Goal: Information Seeking & Learning: Learn about a topic

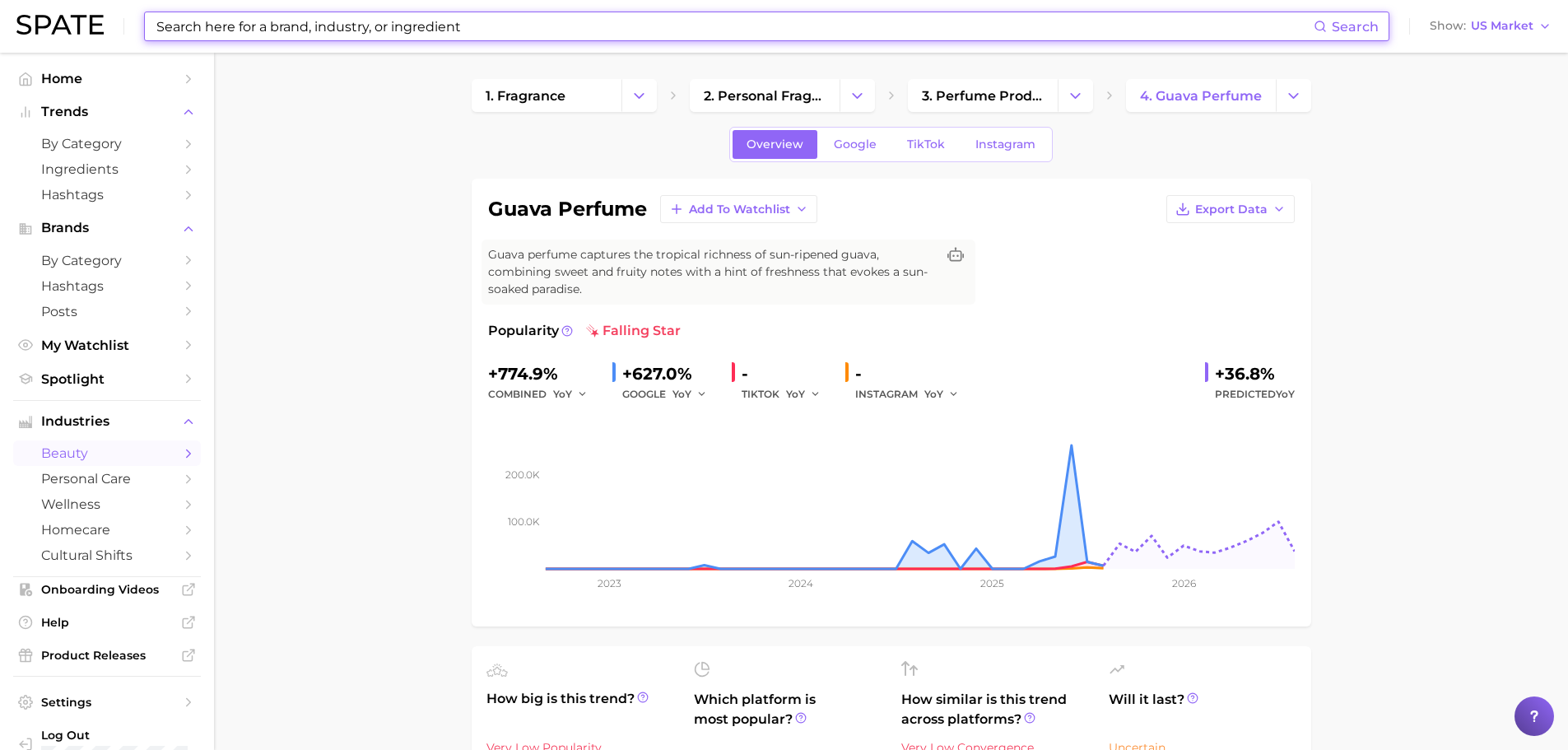
click at [289, 26] on input at bounding box center [734, 26] width 1159 height 28
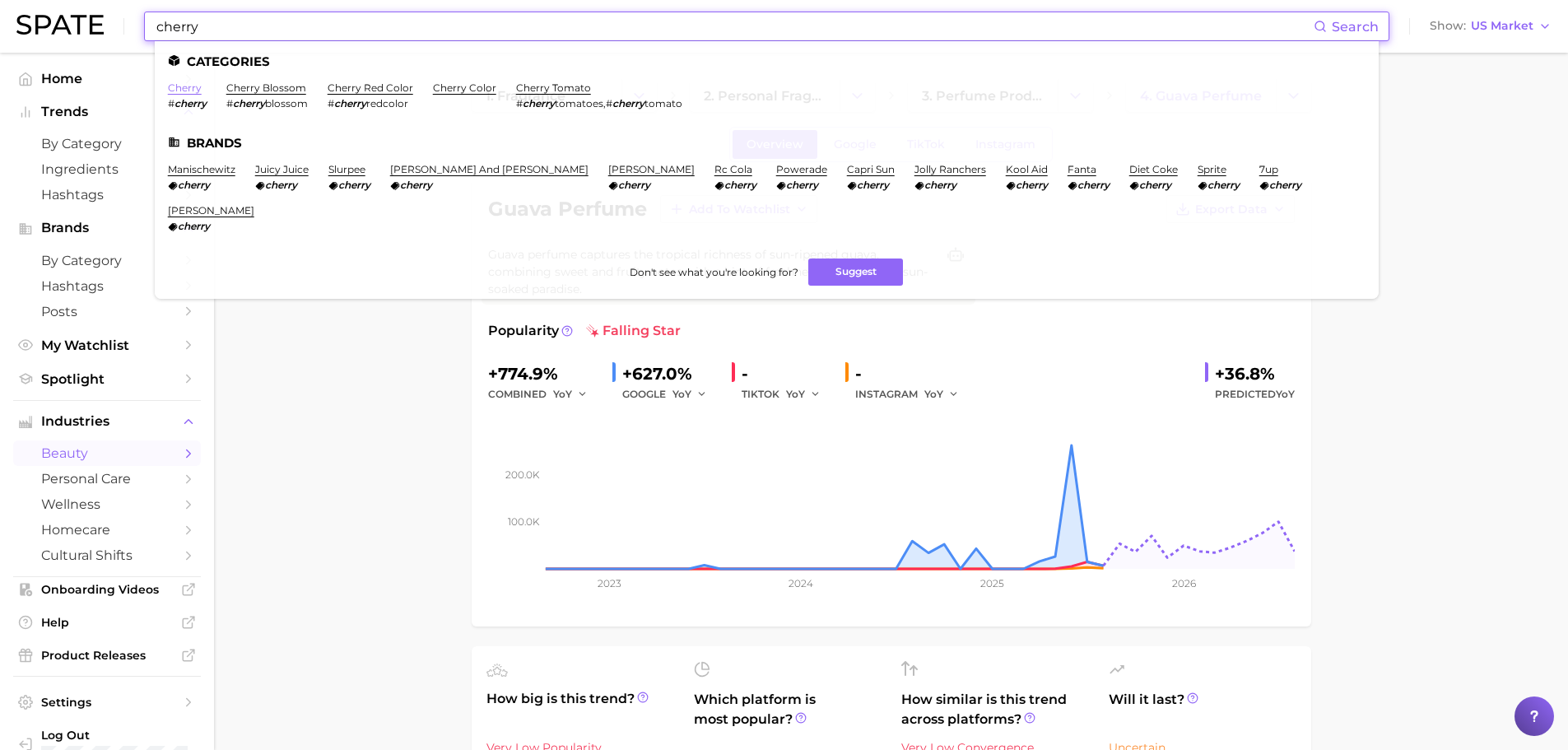
click at [186, 83] on link "cherry" at bounding box center [185, 87] width 34 height 12
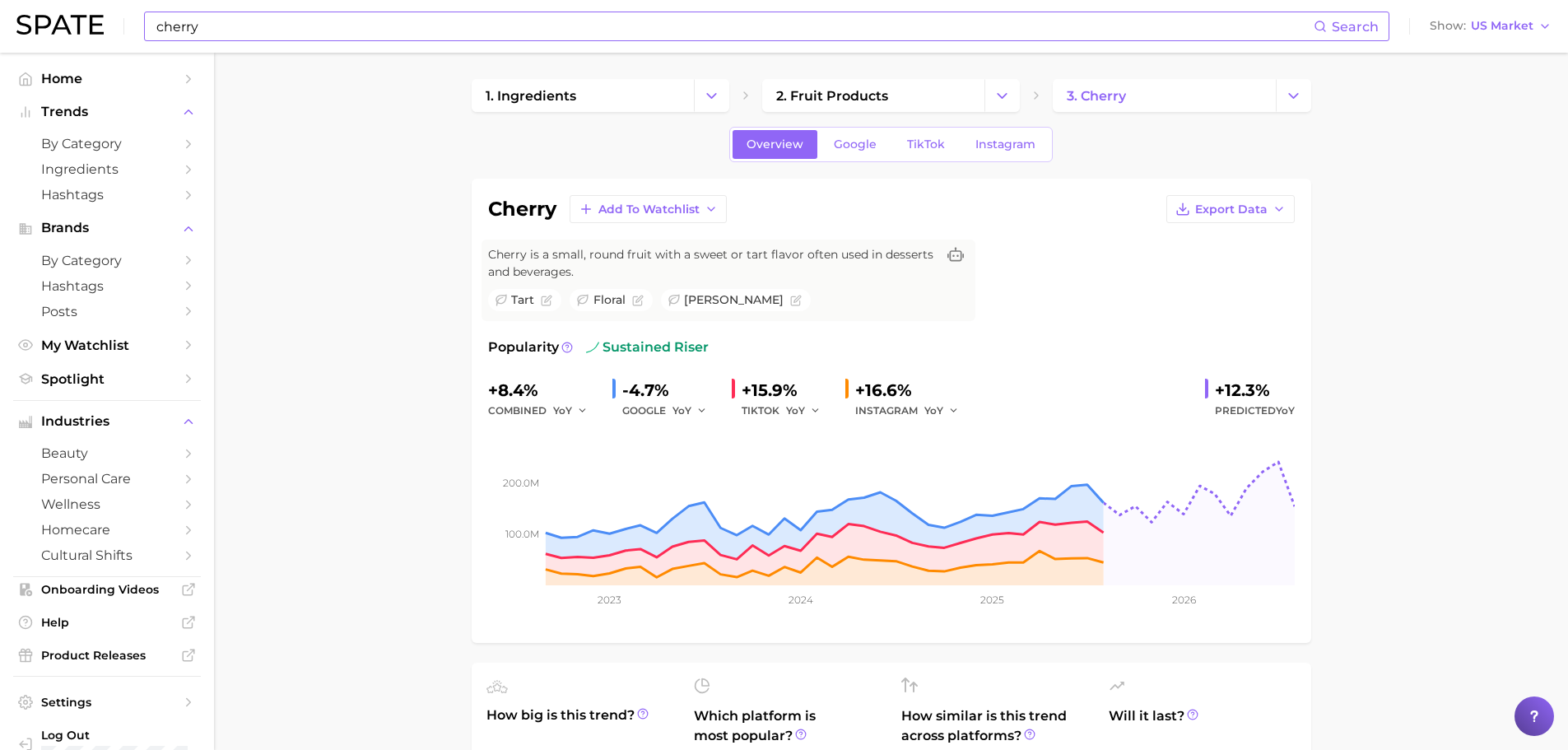
click at [441, 36] on input "cherry" at bounding box center [734, 26] width 1159 height 28
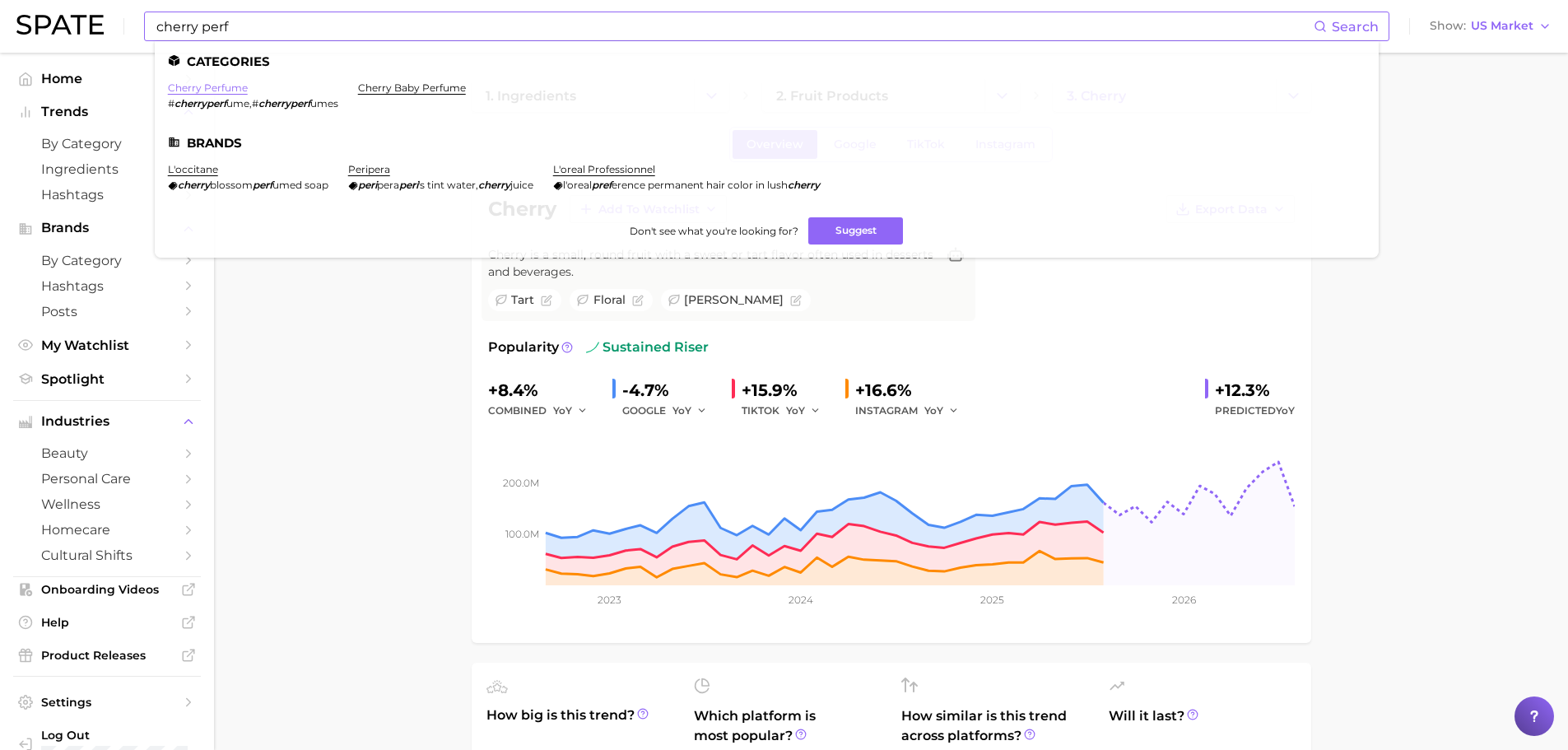
click at [221, 90] on link "cherry perfume" at bounding box center [208, 87] width 79 height 12
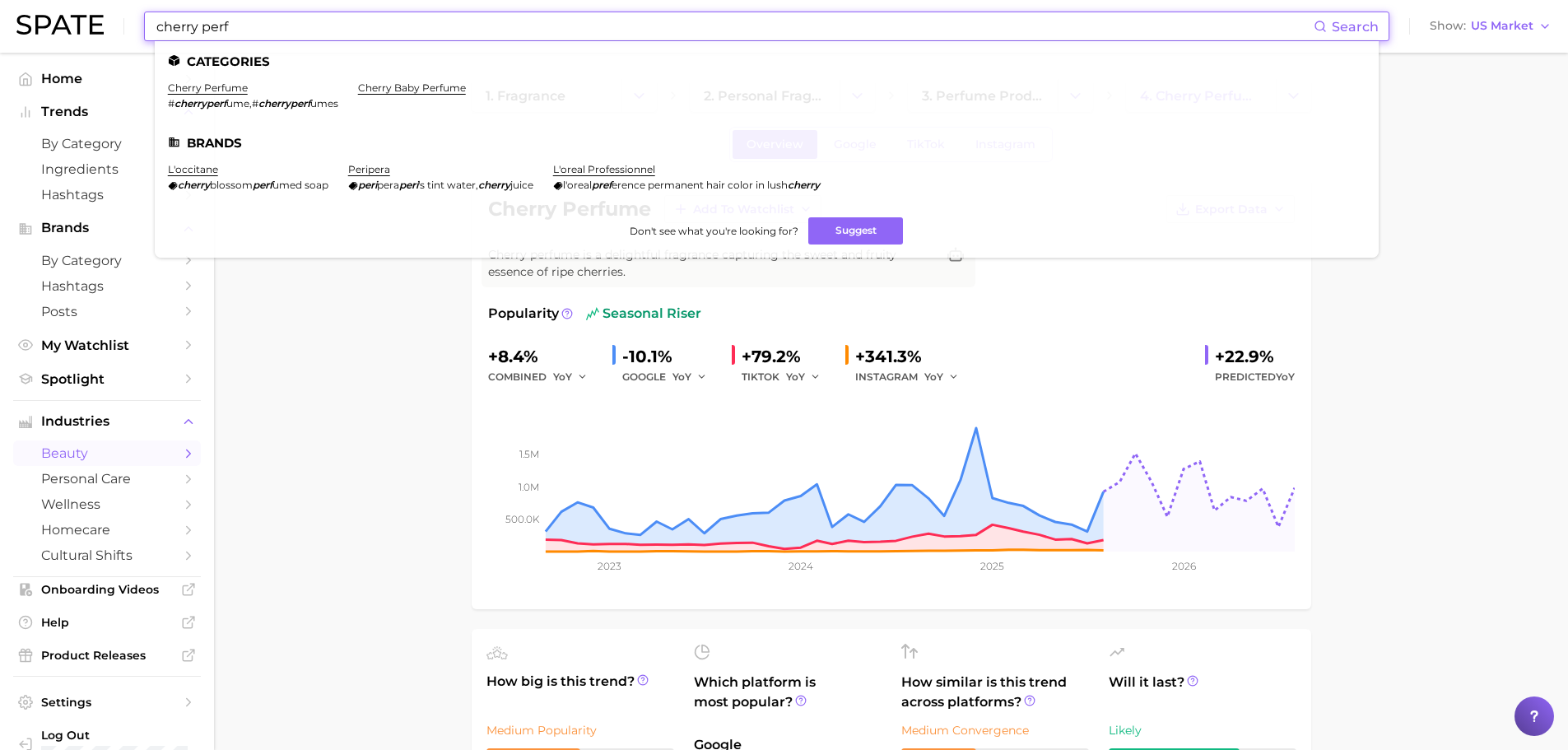
drag, startPoint x: 357, startPoint y: 28, endPoint x: -132, endPoint y: 4, distance: 489.6
click at [0, 4] on html "cherry perf Search Categories cherry perfume # cherryperf ume , # cherryperf um…" at bounding box center [784, 375] width 1568 height 750
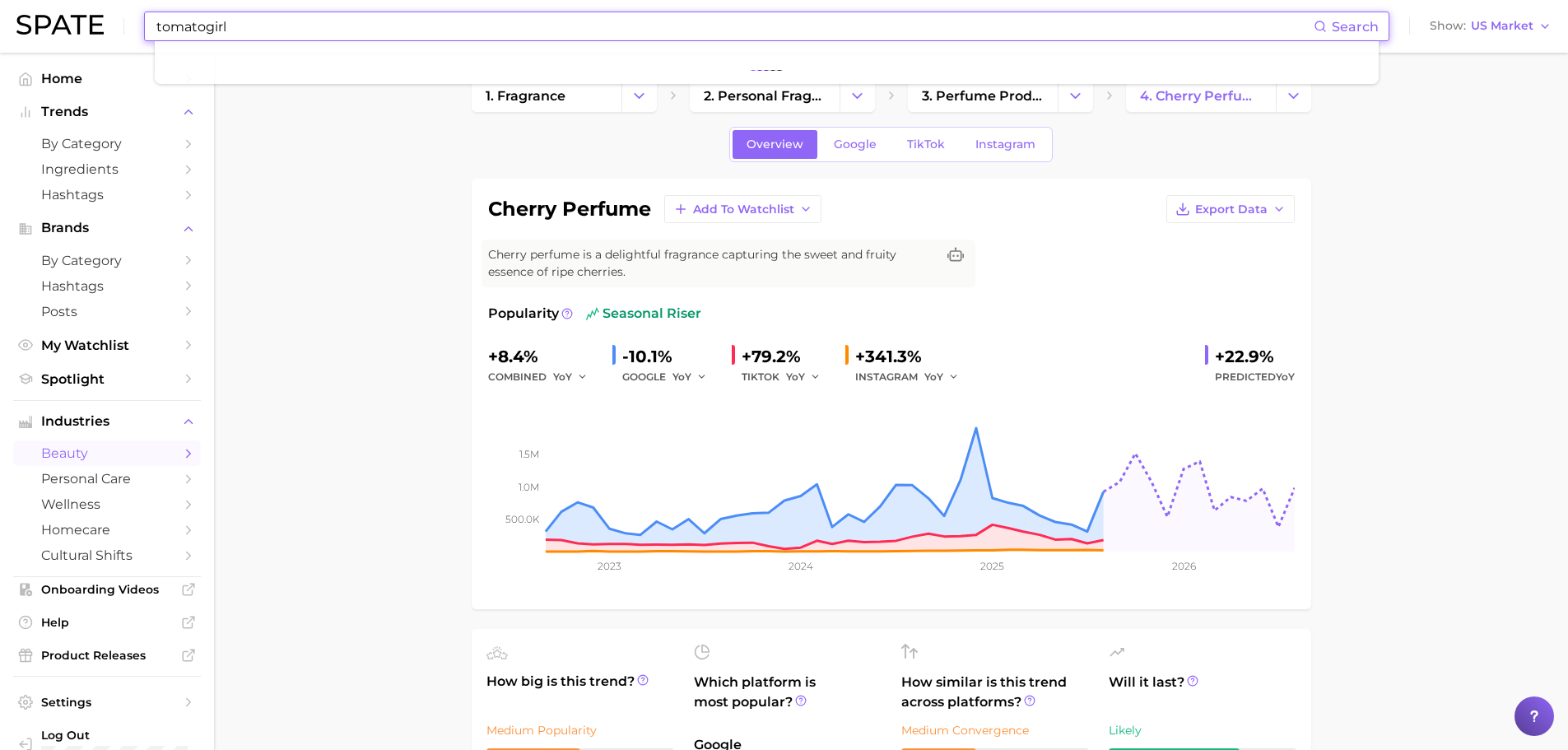
type input "tomatogirl"
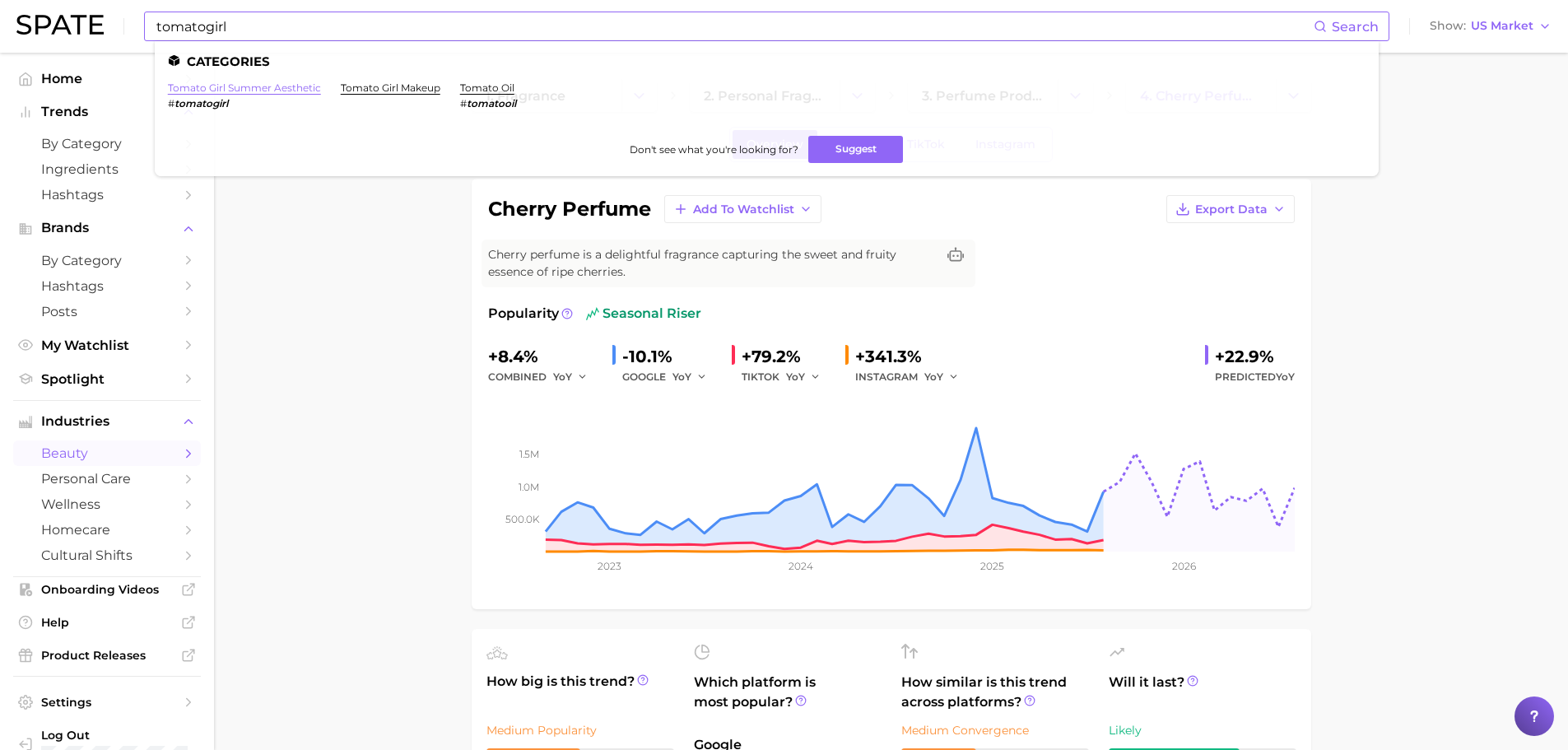
click at [214, 86] on link "tomato girl summer aesthetic" at bounding box center [244, 87] width 153 height 12
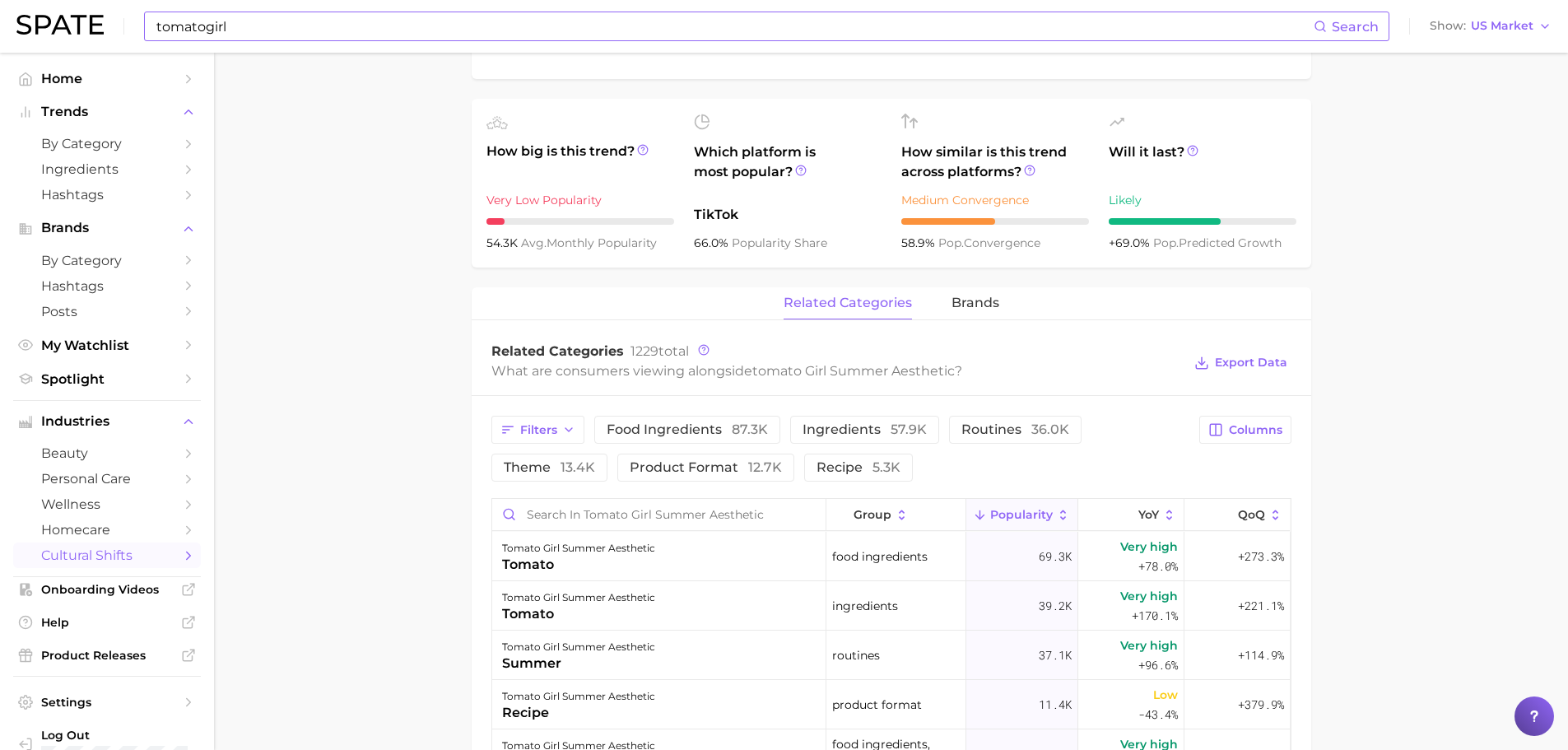
scroll to position [659, 0]
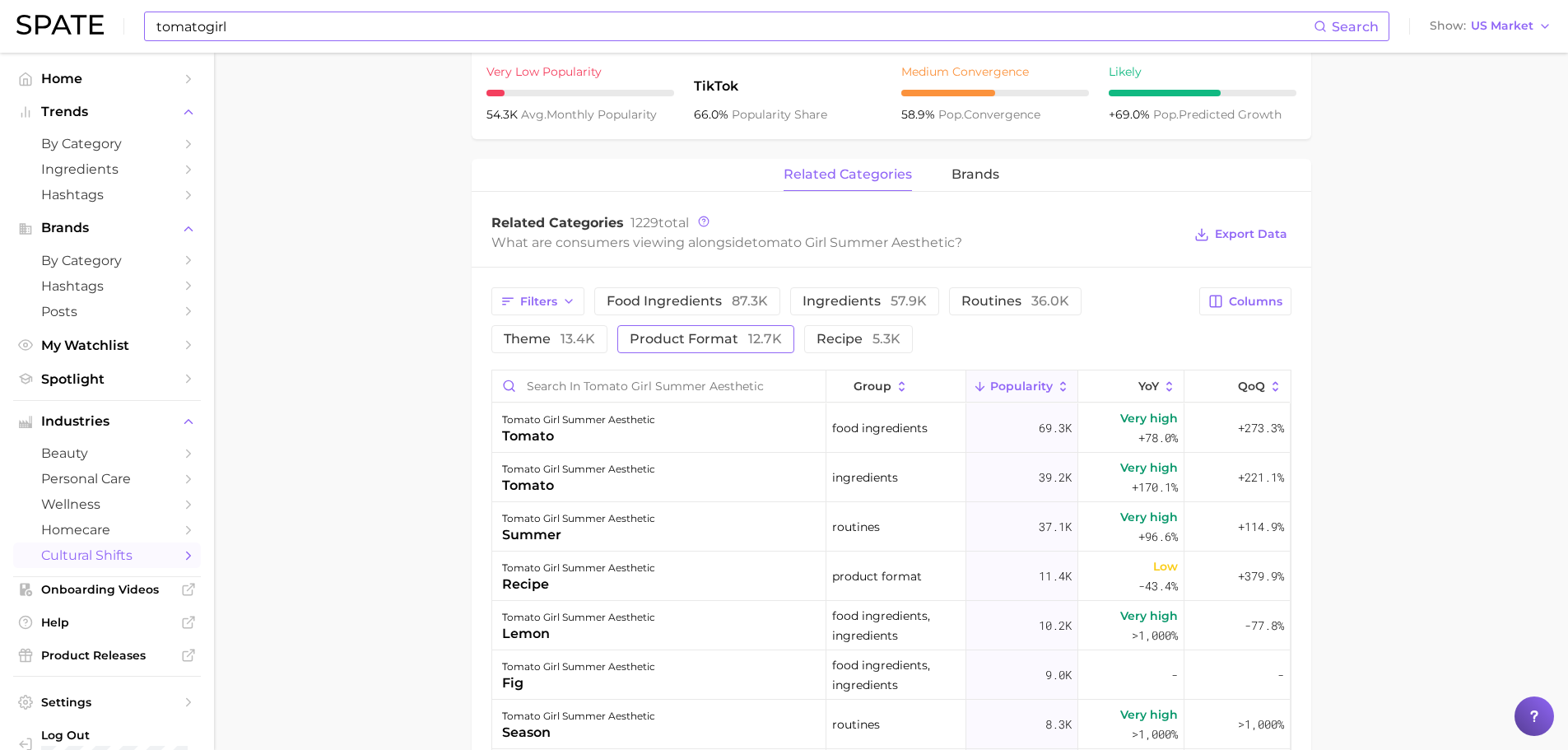
click at [729, 345] on span "product format 12.7k" at bounding box center [705, 339] width 152 height 13
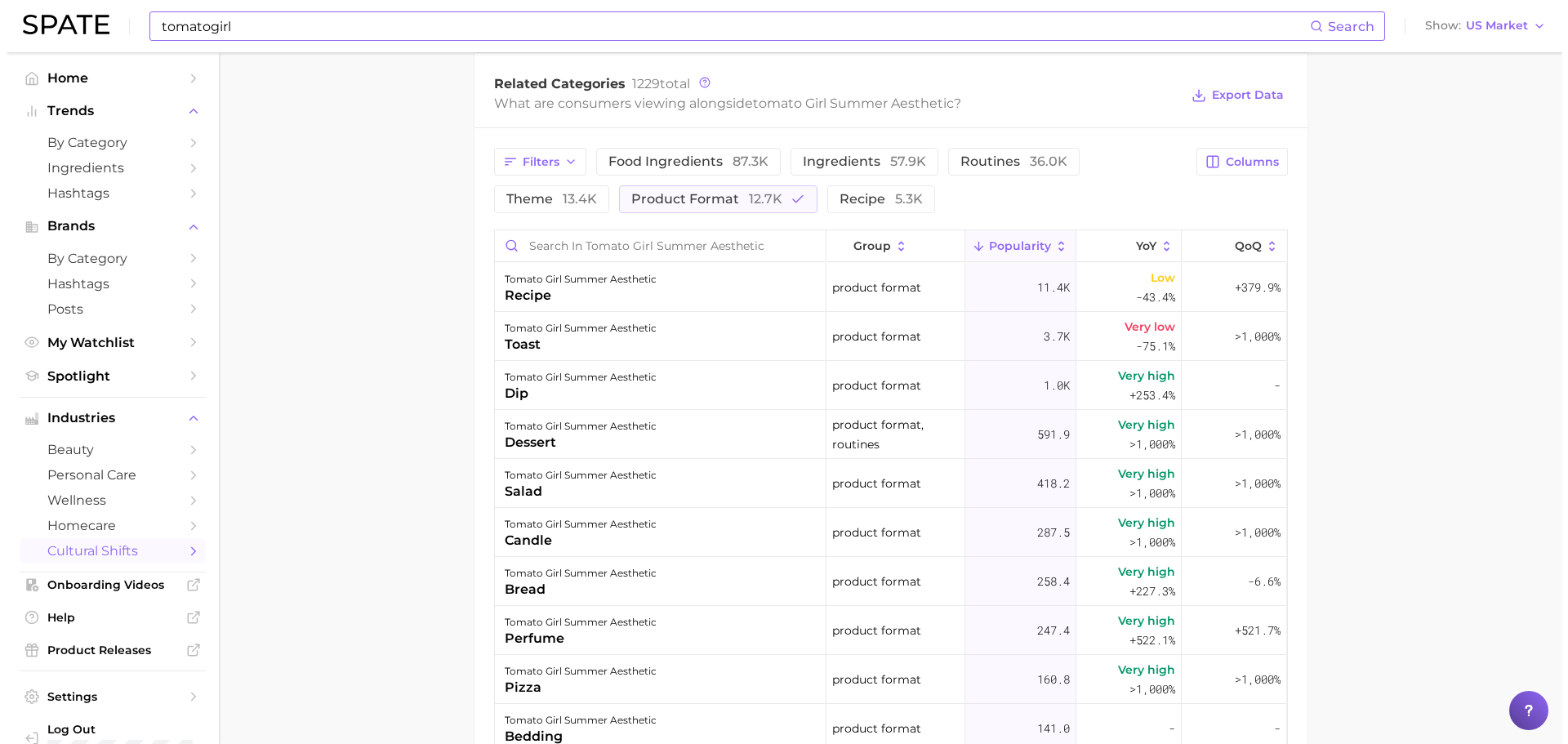
scroll to position [817, 0]
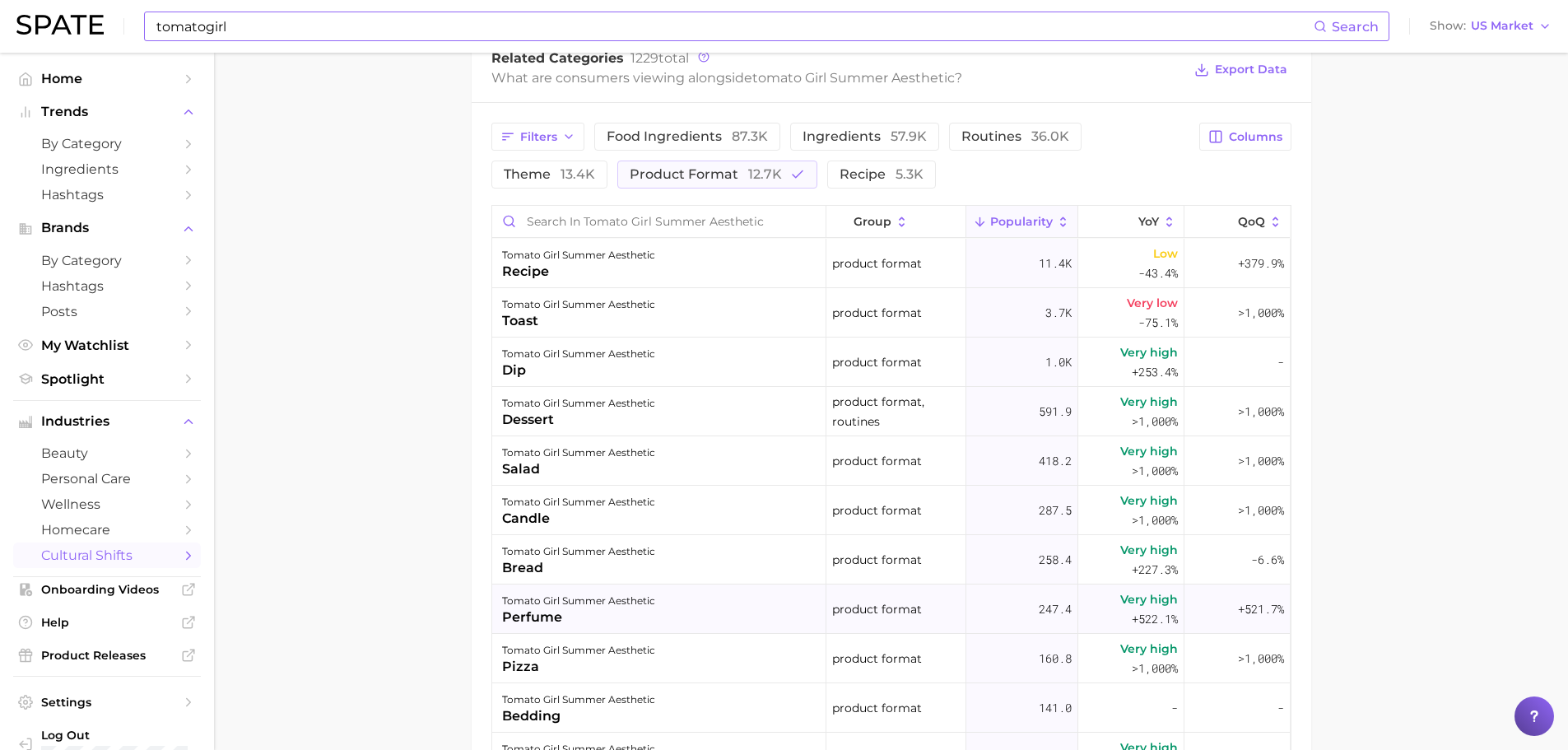
click at [1134, 610] on span "+522.1%" at bounding box center [1155, 619] width 46 height 20
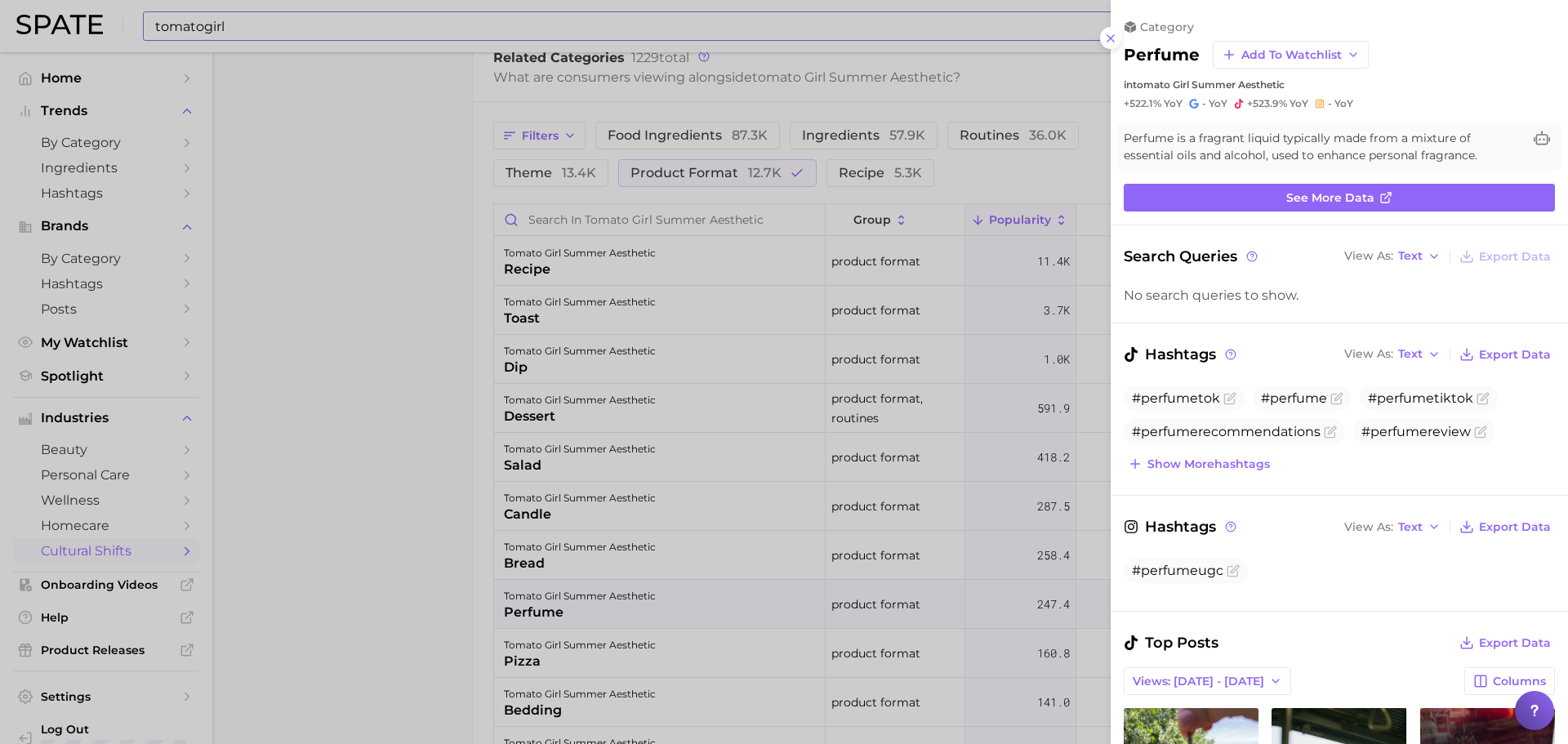
scroll to position [0, 0]
click at [1048, 625] on div at bounding box center [784, 372] width 1568 height 744
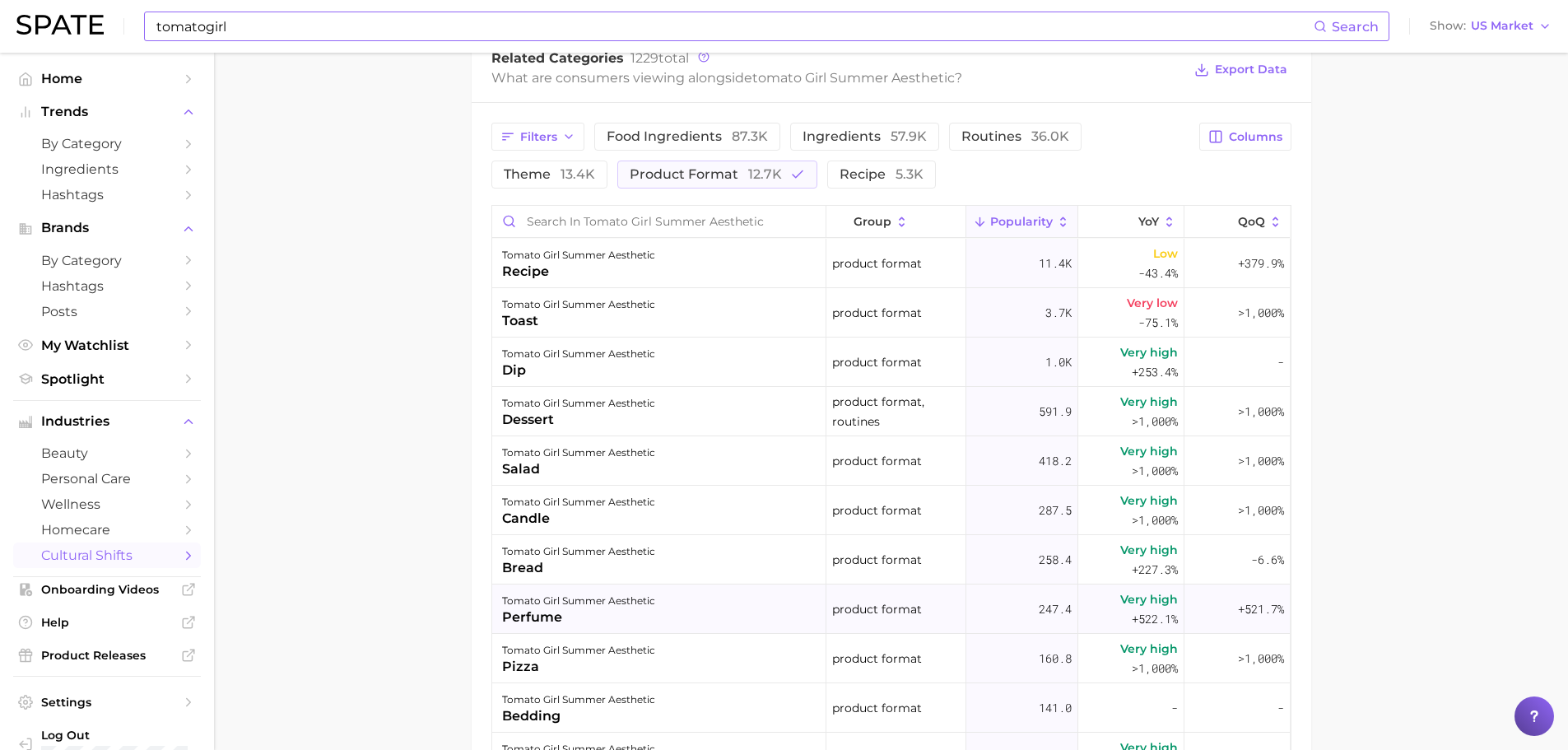
click at [536, 601] on div "tomato girl summer aesthetic" at bounding box center [579, 601] width 153 height 20
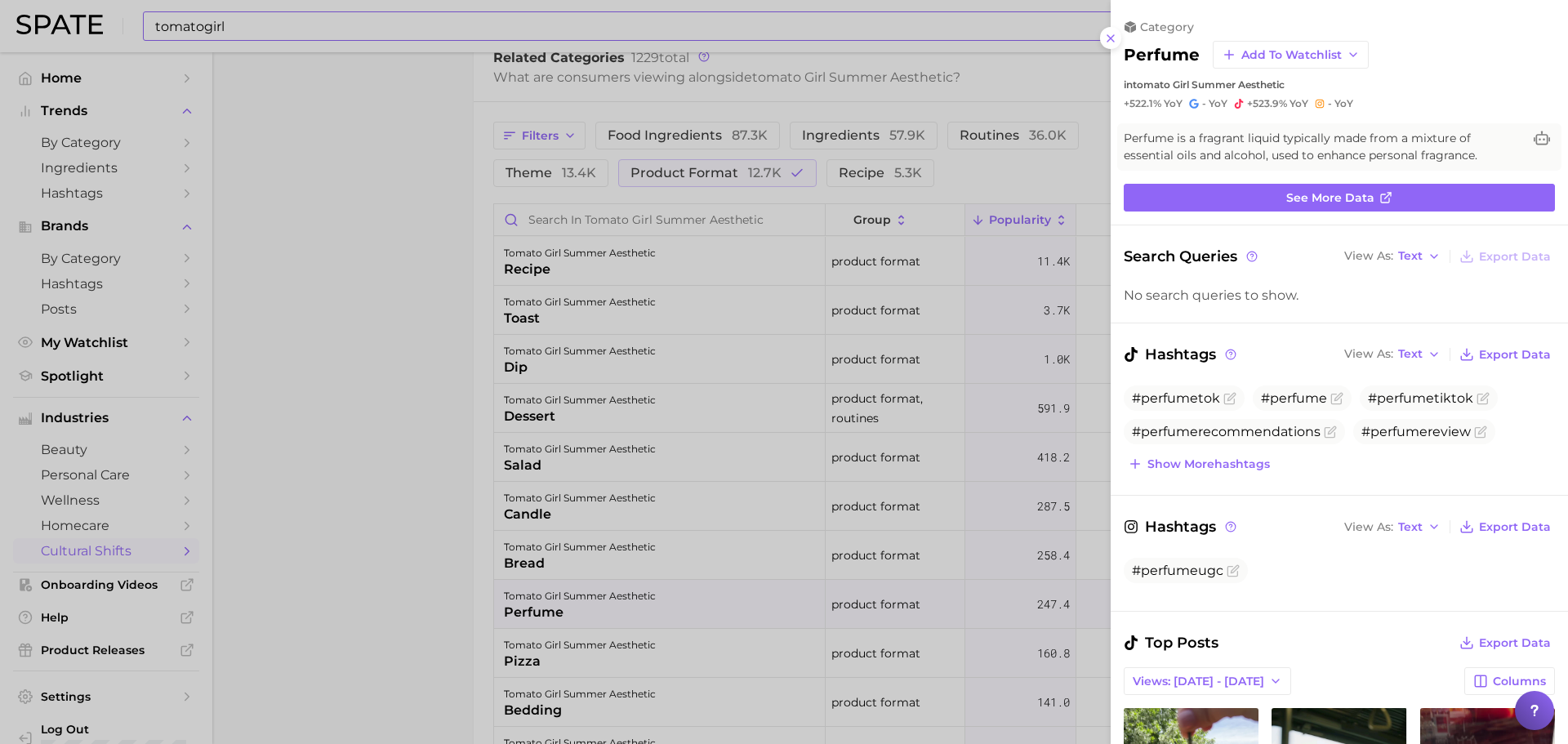
click at [614, 552] on div at bounding box center [784, 372] width 1568 height 744
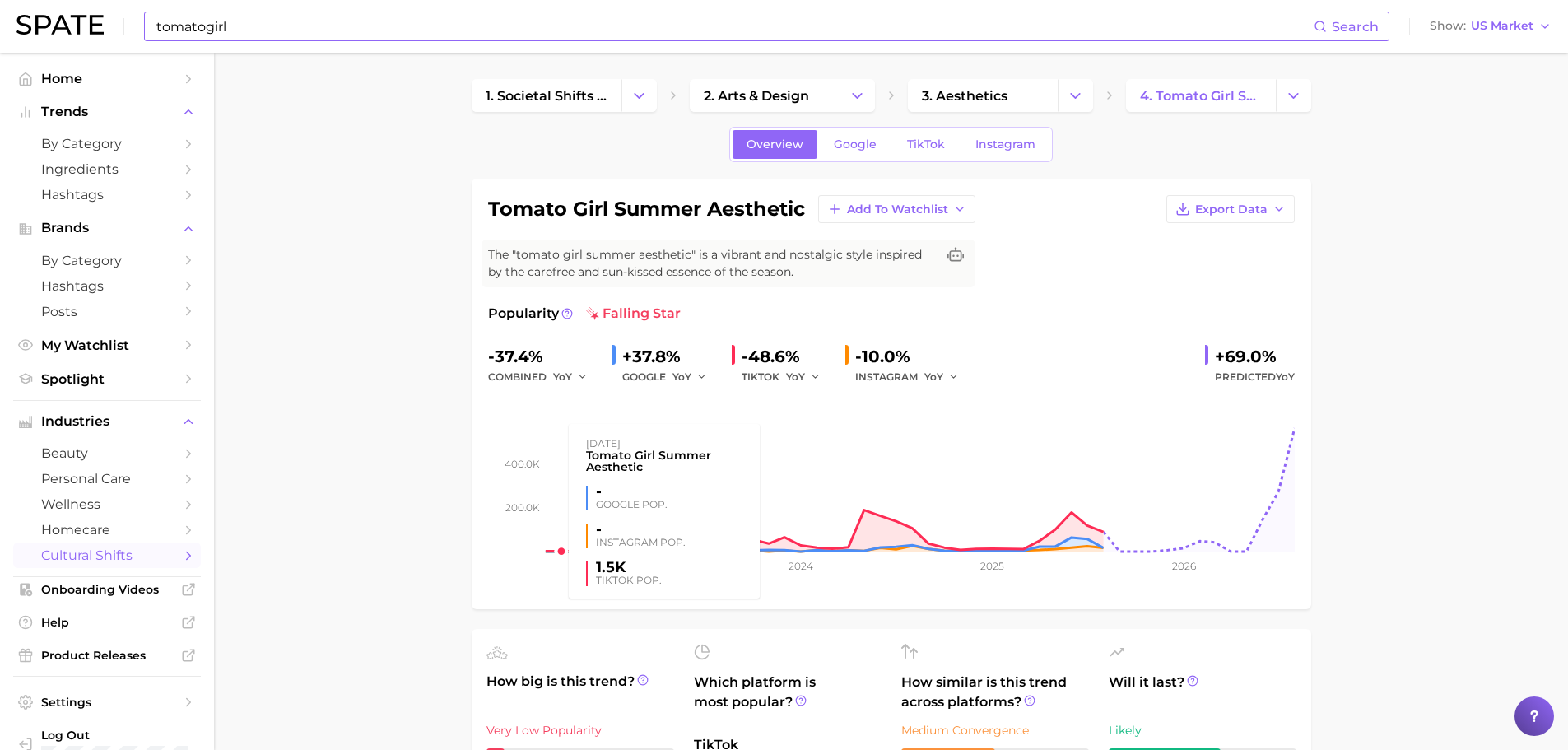
click at [546, 413] on div "-37.4% combined YoY +37.8% GOOGLE YoY -48.6% TIKTOK YoY -10.0% INSTAGRAM YoY +6…" at bounding box center [892, 468] width 806 height 249
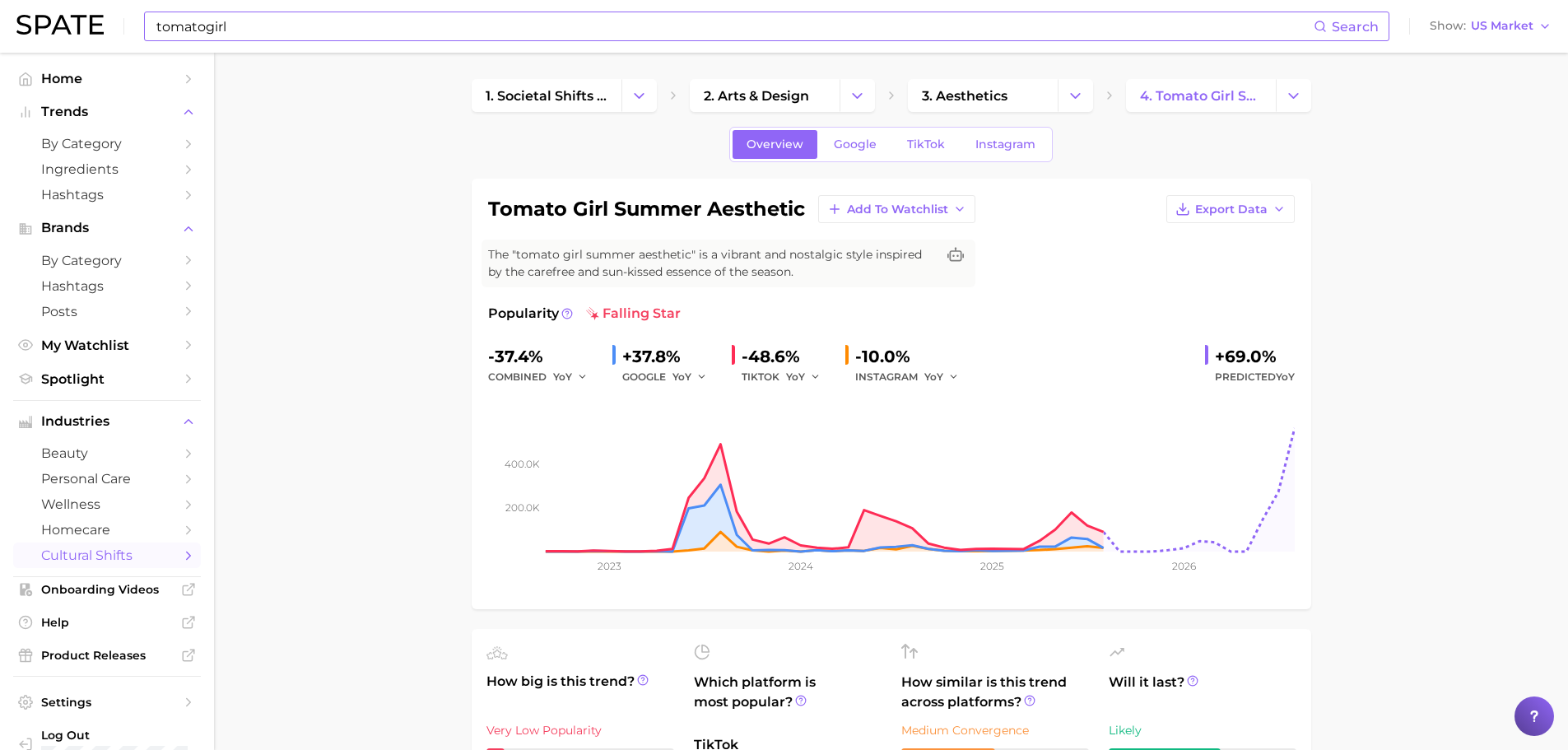
click at [1226, 373] on span "Predicted YoY" at bounding box center [1255, 377] width 79 height 20
click at [1255, 357] on div "+69.0%" at bounding box center [1255, 357] width 79 height 27
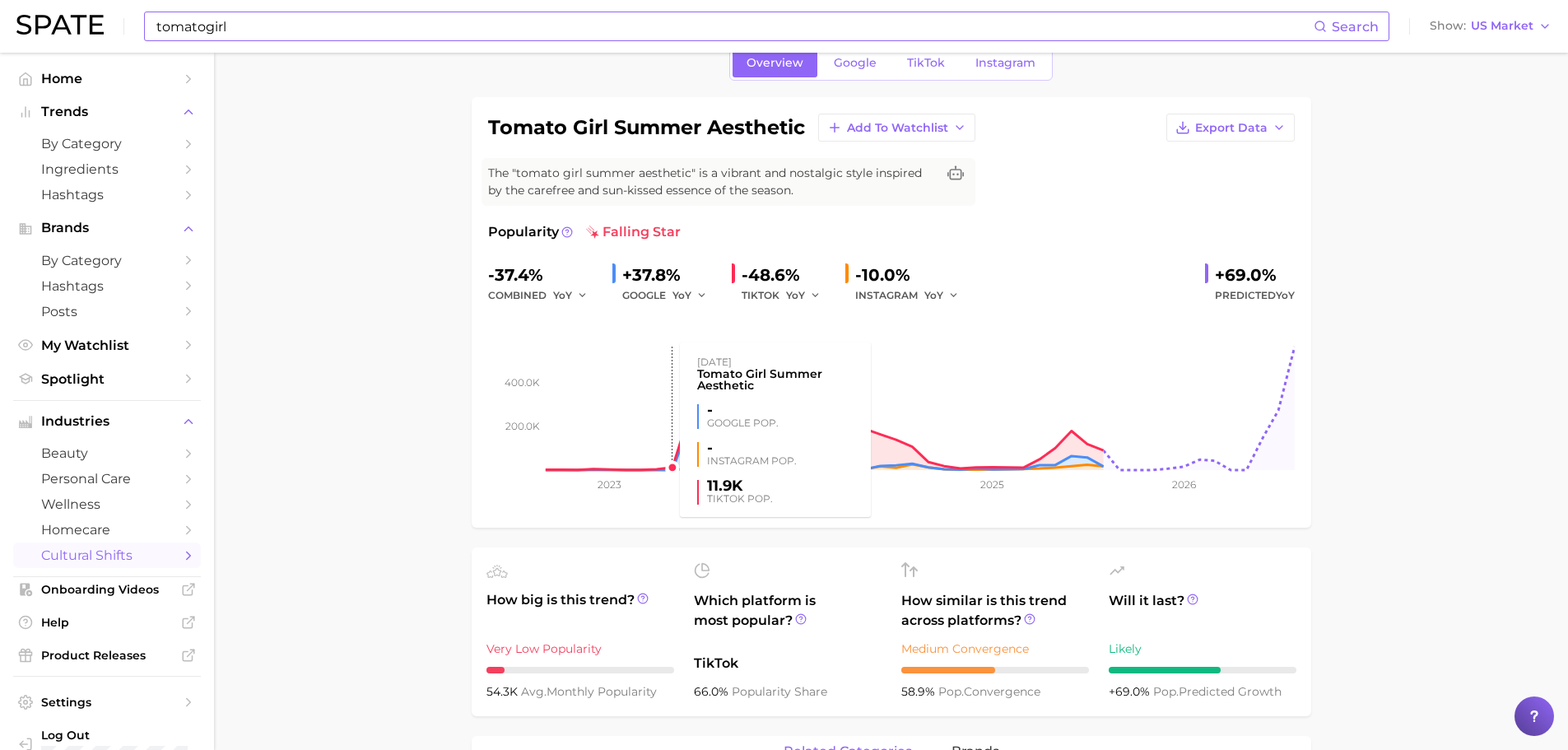
scroll to position [82, 0]
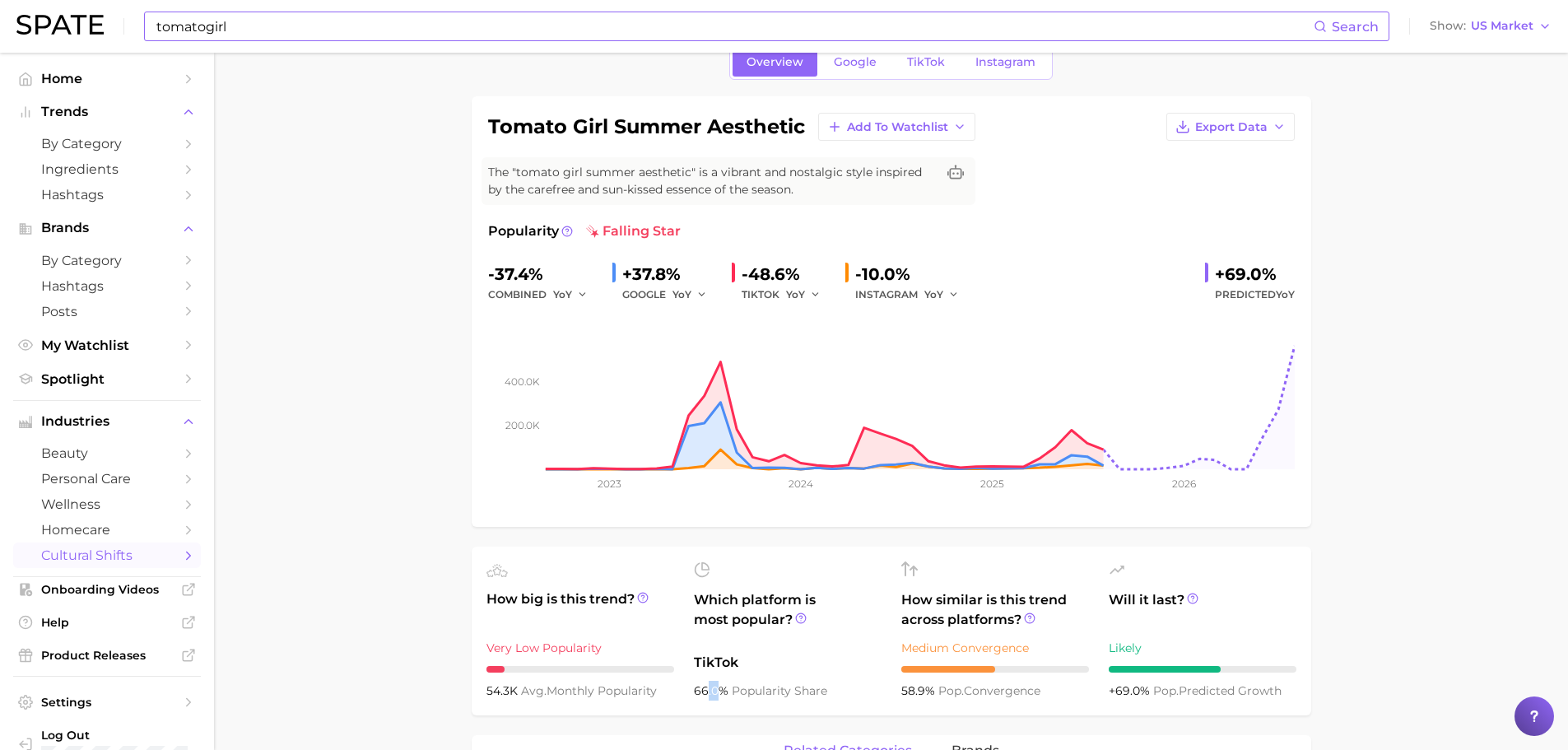
click at [717, 692] on div "66.0% popularity share" at bounding box center [787, 691] width 188 height 20
